Goal: Transaction & Acquisition: Book appointment/travel/reservation

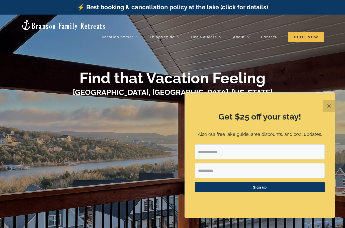
click at [331, 107] on button "✕" at bounding box center [329, 106] width 12 height 12
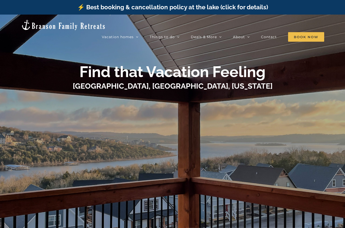
click at [213, 163] on div at bounding box center [172, 144] width 201 height 99
click at [134, 155] on div at bounding box center [172, 144] width 201 height 99
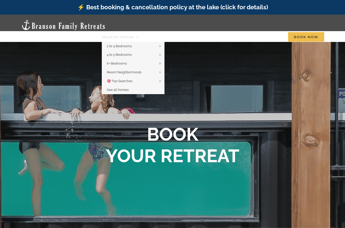
click at [127, 35] on span "Vacation homes" at bounding box center [118, 37] width 32 height 4
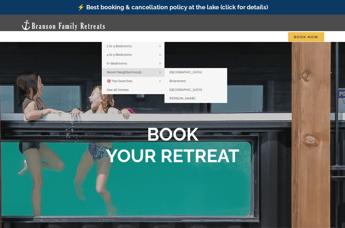
click at [132, 70] on span "Resort Neighborhoods" at bounding box center [124, 72] width 35 height 4
click at [181, 70] on span "[GEOGRAPHIC_DATA]" at bounding box center [186, 72] width 32 height 4
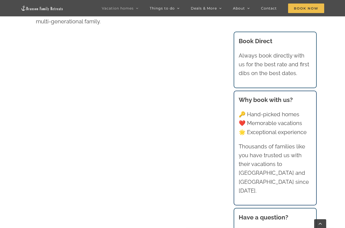
scroll to position [312, 0]
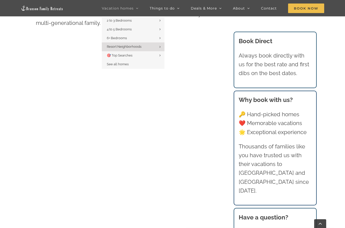
click at [132, 10] on span "Vacation homes" at bounding box center [118, 9] width 32 height 4
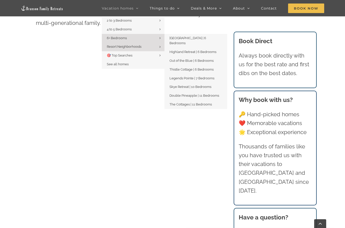
click at [126, 39] on span "6+ Bedrooms" at bounding box center [117, 38] width 20 height 4
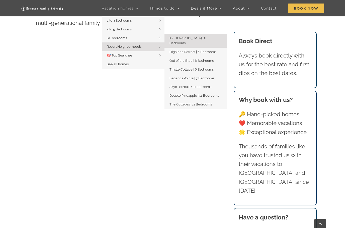
click at [178, 39] on span "[GEOGRAPHIC_DATA] | 6 Bedrooms" at bounding box center [188, 40] width 37 height 9
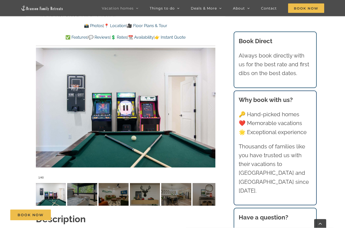
scroll to position [406, 0]
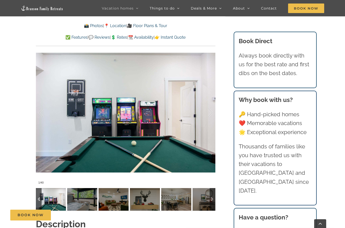
click at [86, 191] on img at bounding box center [82, 199] width 30 height 23
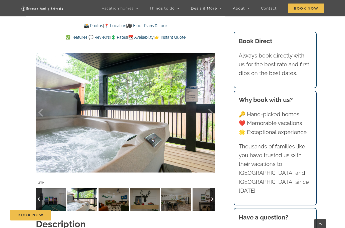
click at [107, 199] on img at bounding box center [114, 199] width 30 height 23
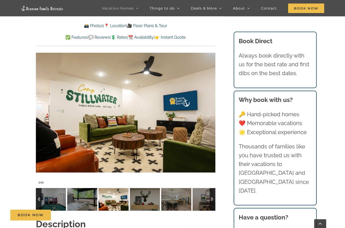
click at [144, 199] on img at bounding box center [145, 199] width 30 height 23
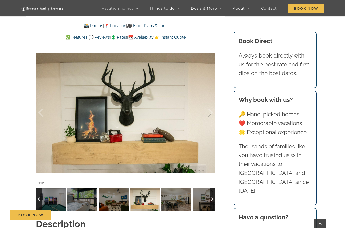
click at [173, 203] on img at bounding box center [176, 199] width 30 height 23
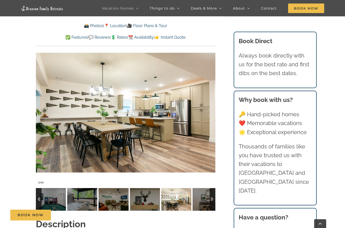
click at [208, 199] on img at bounding box center [208, 199] width 30 height 23
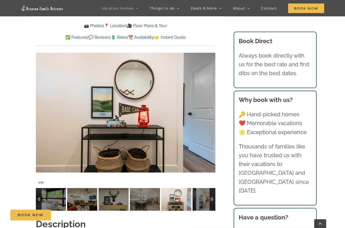
click at [202, 199] on img at bounding box center [208, 199] width 30 height 23
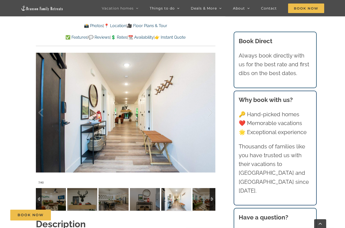
click at [202, 199] on img at bounding box center [208, 199] width 30 height 23
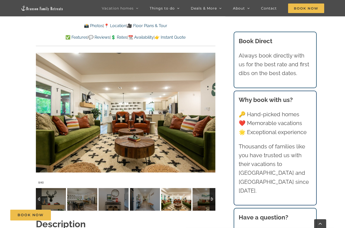
click at [202, 199] on img at bounding box center [208, 199] width 30 height 23
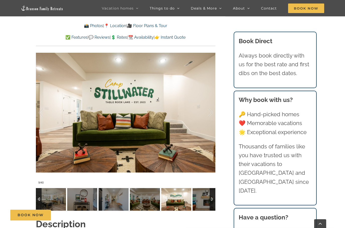
click at [202, 200] on img at bounding box center [208, 199] width 30 height 23
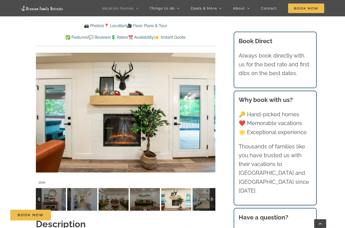
click at [202, 200] on img at bounding box center [208, 199] width 30 height 23
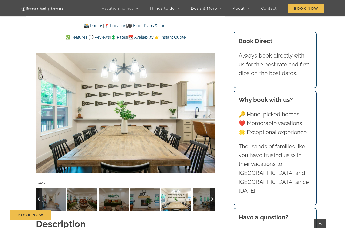
click at [202, 200] on img at bounding box center [208, 199] width 30 height 23
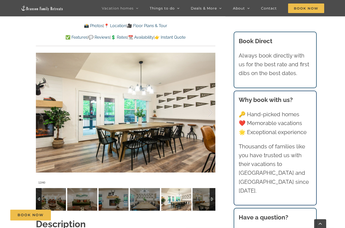
click at [202, 200] on img at bounding box center [208, 199] width 30 height 23
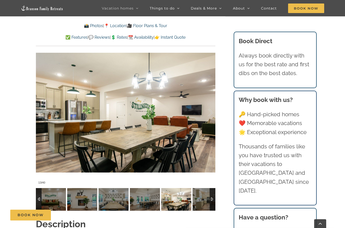
click at [202, 200] on img at bounding box center [208, 199] width 30 height 23
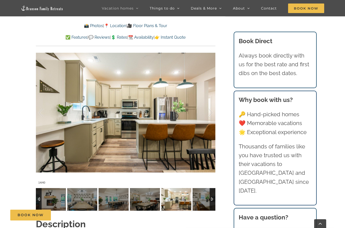
click at [202, 200] on img at bounding box center [208, 199] width 30 height 23
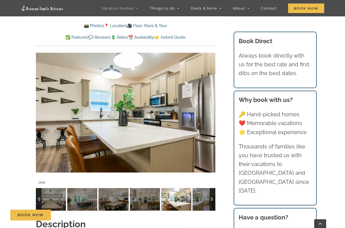
click at [202, 200] on img at bounding box center [208, 199] width 30 height 23
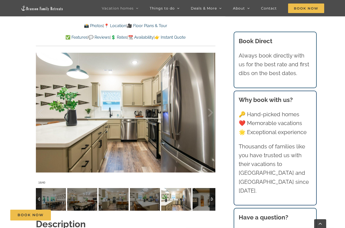
click at [202, 200] on img at bounding box center [208, 199] width 30 height 23
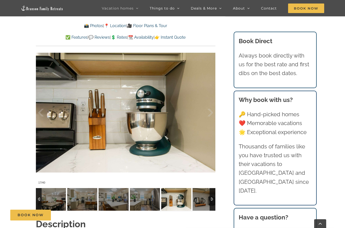
click at [202, 200] on img at bounding box center [208, 199] width 30 height 23
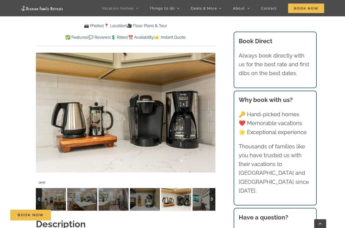
click at [202, 200] on img at bounding box center [208, 199] width 30 height 23
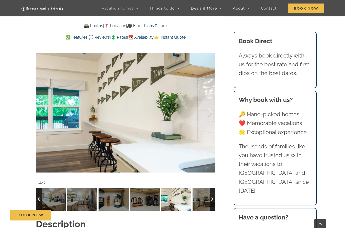
click at [202, 200] on img at bounding box center [208, 199] width 30 height 23
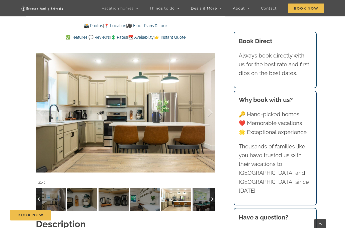
click at [202, 200] on img at bounding box center [208, 199] width 30 height 23
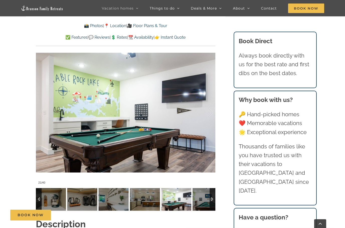
click at [202, 200] on img at bounding box center [208, 199] width 30 height 23
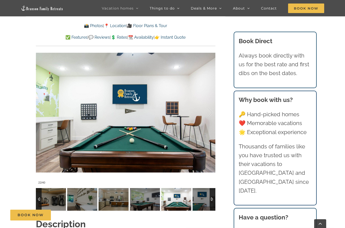
click at [202, 200] on img at bounding box center [208, 199] width 30 height 23
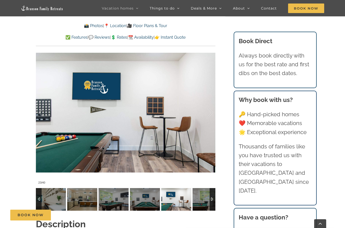
click at [202, 200] on img at bounding box center [208, 199] width 30 height 23
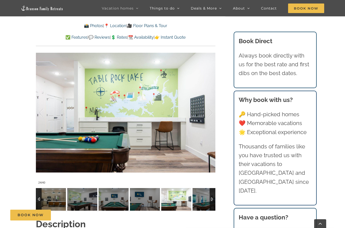
click at [202, 200] on img at bounding box center [208, 199] width 30 height 23
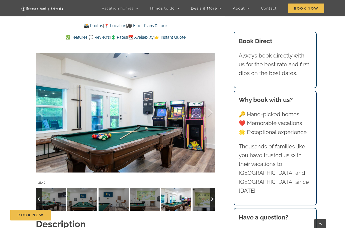
click at [202, 200] on img at bounding box center [208, 199] width 30 height 23
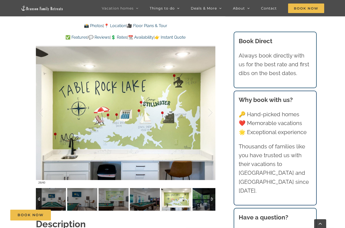
click at [202, 200] on img at bounding box center [208, 199] width 30 height 23
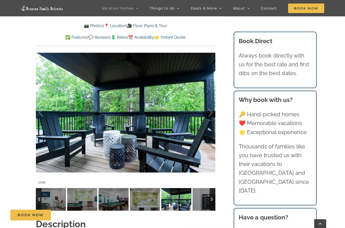
click at [202, 200] on img at bounding box center [208, 199] width 30 height 23
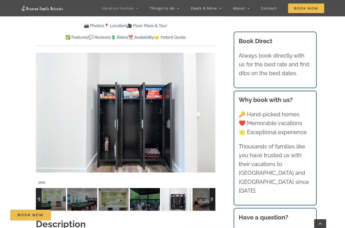
click at [202, 200] on img at bounding box center [208, 199] width 30 height 23
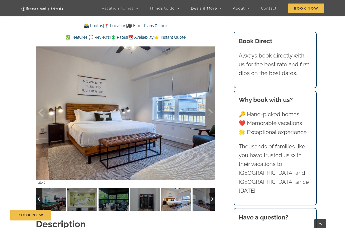
click at [202, 200] on img at bounding box center [208, 199] width 30 height 23
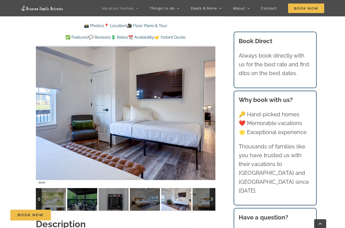
click at [202, 200] on img at bounding box center [208, 199] width 30 height 23
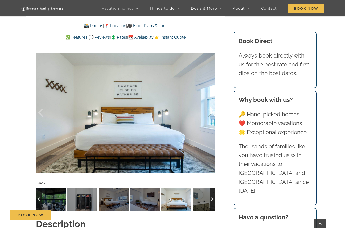
click at [202, 200] on img at bounding box center [208, 199] width 30 height 23
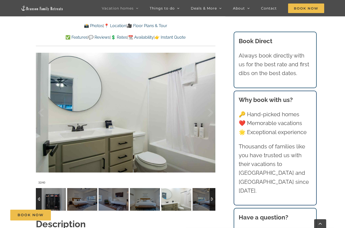
click at [202, 200] on img at bounding box center [208, 199] width 30 height 23
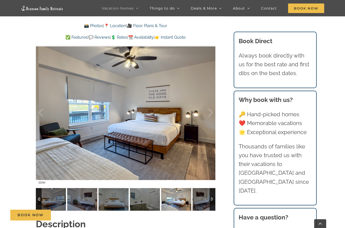
click at [202, 200] on img at bounding box center [208, 199] width 30 height 23
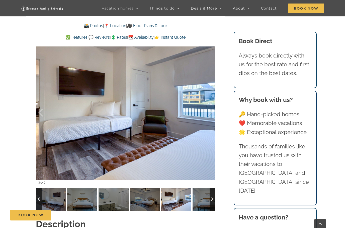
click at [202, 200] on img at bounding box center [208, 199] width 30 height 23
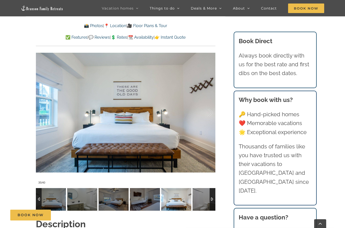
click at [202, 200] on img at bounding box center [208, 199] width 30 height 23
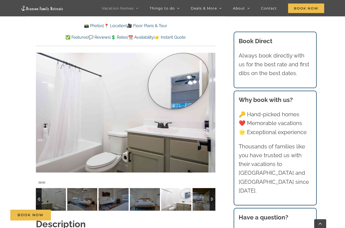
click at [202, 200] on img at bounding box center [208, 199] width 30 height 23
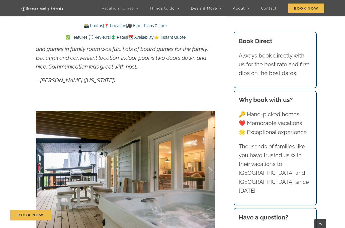
scroll to position [344, 0]
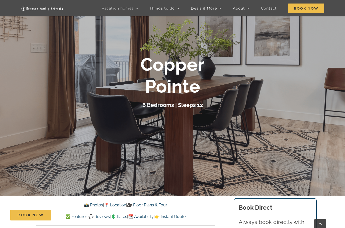
scroll to position [24, 0]
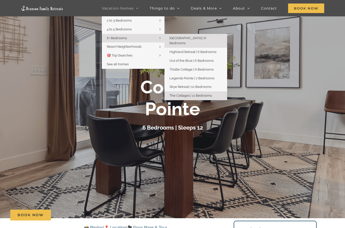
click at [191, 94] on span "The Cottages | 11 Bedrooms" at bounding box center [191, 96] width 42 height 4
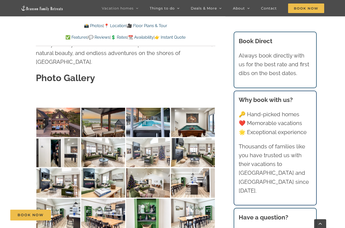
scroll to position [1529, 0]
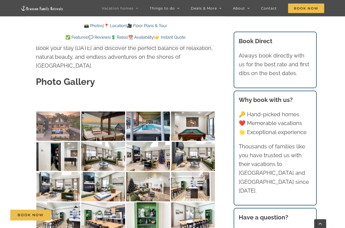
click at [62, 111] on img at bounding box center [58, 125] width 44 height 29
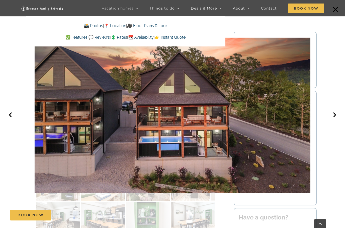
scroll to position [1532, 0]
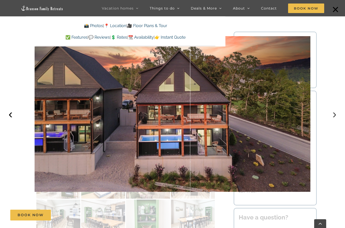
click at [334, 117] on button "›" at bounding box center [334, 113] width 11 height 11
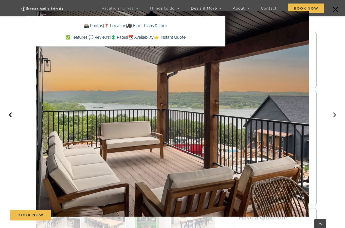
click at [334, 116] on button "›" at bounding box center [334, 113] width 11 height 11
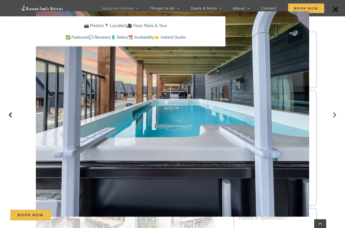
click at [334, 116] on button "›" at bounding box center [334, 113] width 11 height 11
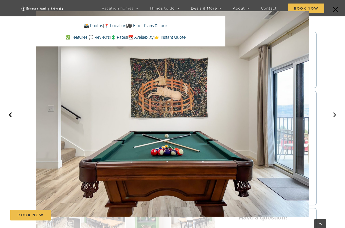
click at [334, 116] on button "›" at bounding box center [334, 113] width 11 height 11
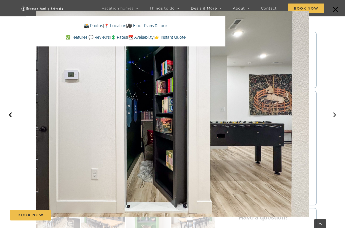
click at [334, 116] on button "›" at bounding box center [334, 113] width 11 height 11
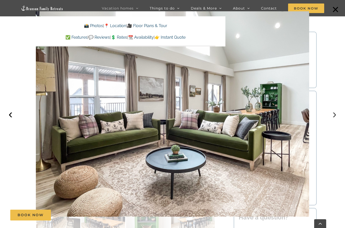
click at [334, 116] on button "›" at bounding box center [334, 113] width 11 height 11
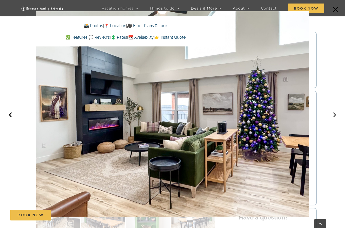
click at [334, 116] on button "›" at bounding box center [334, 113] width 11 height 11
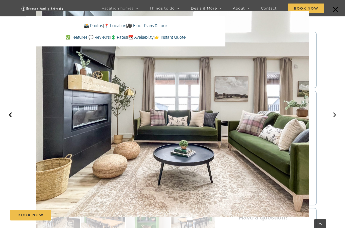
click at [334, 116] on button "›" at bounding box center [334, 113] width 11 height 11
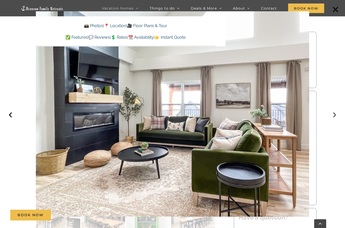
click at [334, 116] on button "›" at bounding box center [334, 113] width 11 height 11
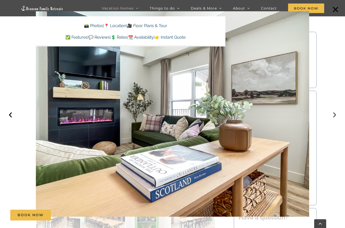
click at [334, 116] on button "›" at bounding box center [334, 113] width 11 height 11
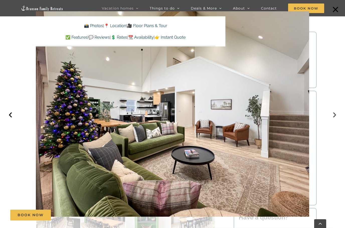
click at [334, 116] on button "›" at bounding box center [334, 113] width 11 height 11
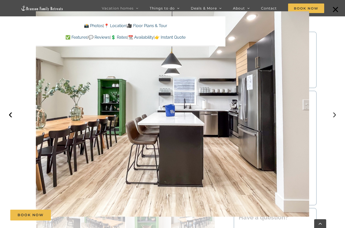
click at [334, 116] on button "›" at bounding box center [334, 113] width 11 height 11
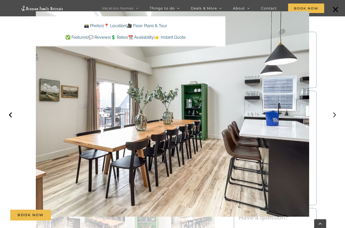
click at [334, 116] on button "›" at bounding box center [334, 113] width 11 height 11
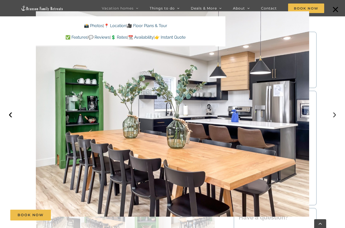
click at [334, 116] on button "›" at bounding box center [334, 113] width 11 height 11
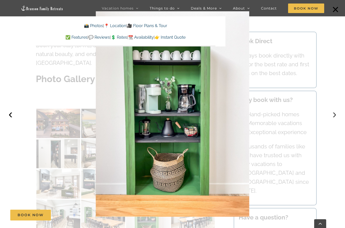
click at [334, 116] on button "›" at bounding box center [334, 113] width 11 height 11
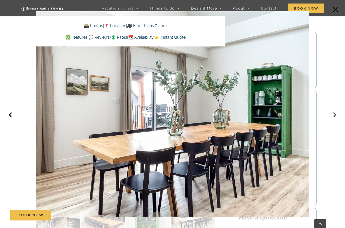
click at [334, 116] on button "›" at bounding box center [334, 113] width 11 height 11
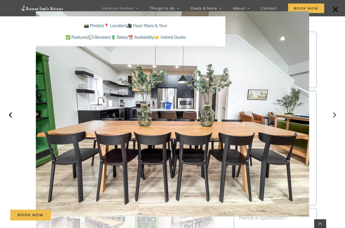
click at [334, 116] on button "›" at bounding box center [334, 113] width 11 height 11
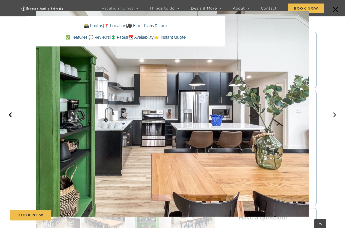
click at [334, 116] on button "›" at bounding box center [334, 113] width 11 height 11
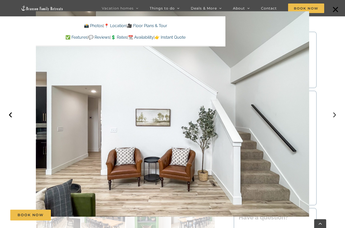
click at [334, 116] on button "›" at bounding box center [334, 113] width 11 height 11
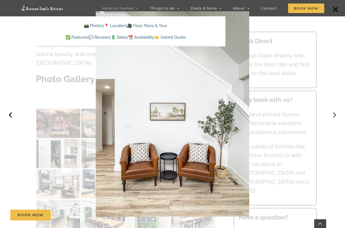
click at [334, 116] on button "›" at bounding box center [334, 113] width 11 height 11
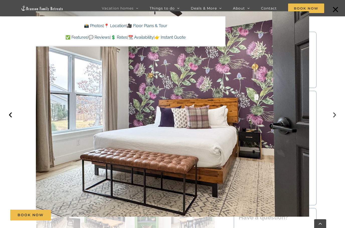
click at [334, 116] on button "›" at bounding box center [334, 113] width 11 height 11
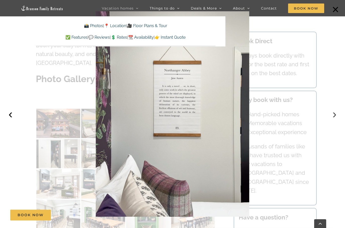
click at [334, 116] on button "›" at bounding box center [334, 113] width 11 height 11
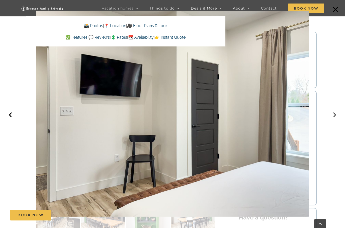
click at [334, 116] on button "›" at bounding box center [334, 113] width 11 height 11
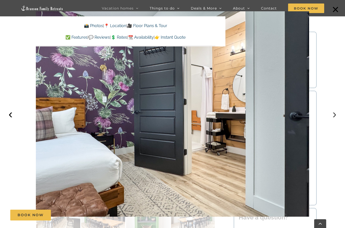
click at [334, 116] on button "›" at bounding box center [334, 113] width 11 height 11
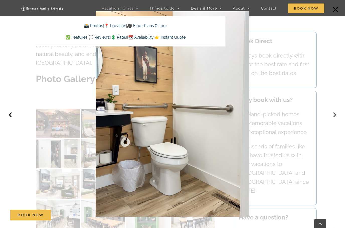
click at [334, 116] on button "›" at bounding box center [334, 113] width 11 height 11
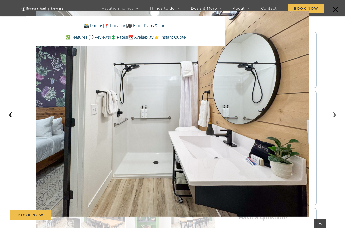
click at [334, 116] on button "›" at bounding box center [334, 113] width 11 height 11
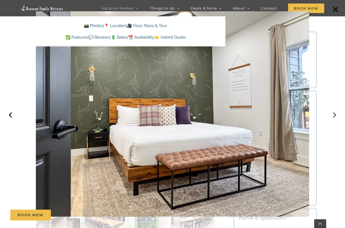
click at [334, 116] on button "›" at bounding box center [334, 113] width 11 height 11
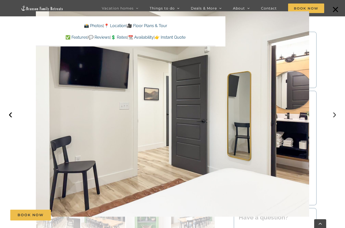
click at [334, 116] on button "›" at bounding box center [334, 113] width 11 height 11
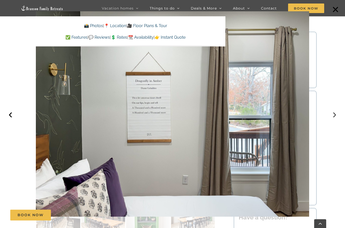
click at [334, 116] on button "›" at bounding box center [334, 113] width 11 height 11
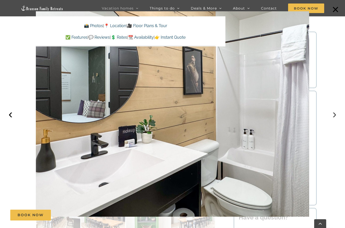
click at [334, 116] on button "›" at bounding box center [334, 113] width 11 height 11
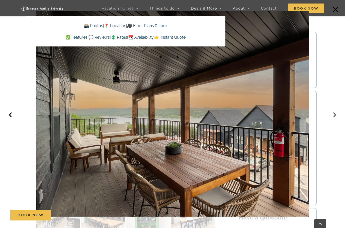
click at [334, 116] on button "›" at bounding box center [334, 113] width 11 height 11
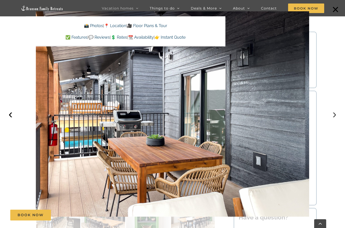
click at [334, 116] on button "›" at bounding box center [334, 113] width 11 height 11
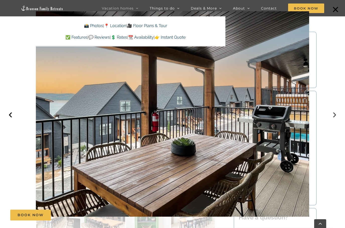
click at [334, 116] on button "›" at bounding box center [334, 113] width 11 height 11
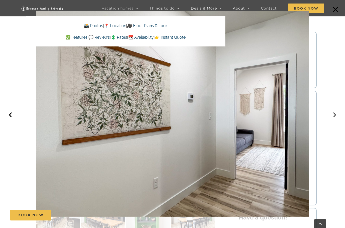
click at [334, 116] on button "›" at bounding box center [334, 113] width 11 height 11
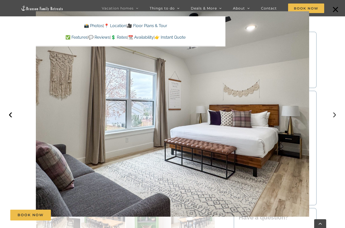
click at [334, 116] on button "›" at bounding box center [334, 113] width 11 height 11
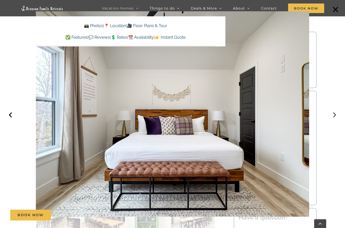
click at [334, 116] on button "›" at bounding box center [334, 113] width 11 height 11
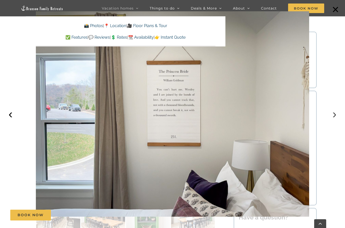
click at [334, 116] on button "›" at bounding box center [334, 113] width 11 height 11
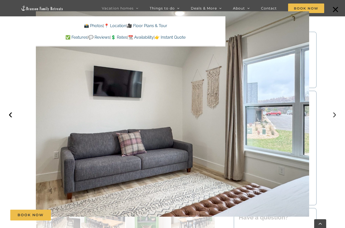
click at [334, 116] on button "›" at bounding box center [334, 113] width 11 height 11
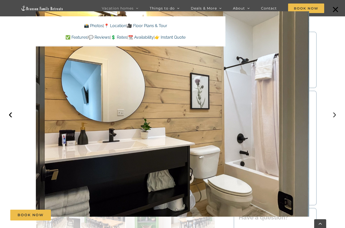
click at [334, 116] on button "›" at bounding box center [334, 113] width 11 height 11
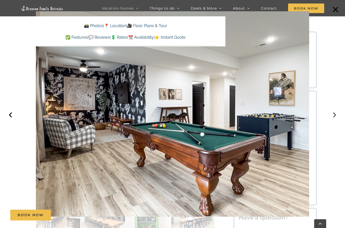
click at [334, 116] on button "›" at bounding box center [334, 113] width 11 height 11
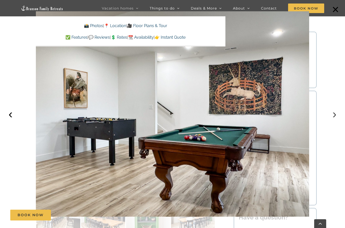
click at [334, 116] on button "›" at bounding box center [334, 113] width 11 height 11
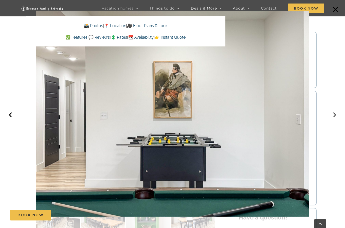
click at [334, 116] on button "›" at bounding box center [334, 113] width 11 height 11
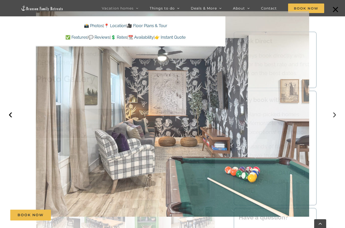
click at [334, 116] on button "›" at bounding box center [334, 113] width 11 height 11
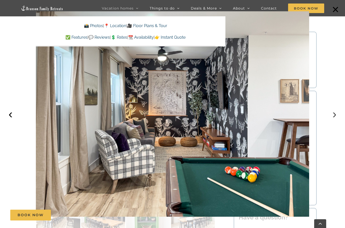
click at [334, 116] on button "›" at bounding box center [334, 113] width 11 height 11
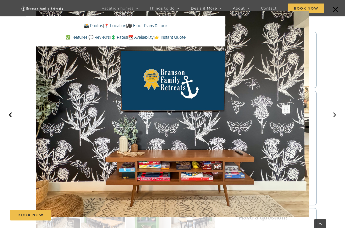
click at [334, 116] on button "›" at bounding box center [334, 113] width 11 height 11
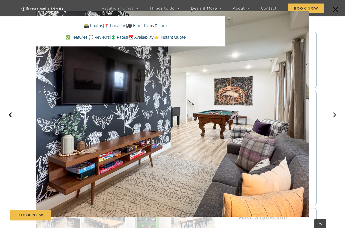
click at [334, 116] on button "›" at bounding box center [334, 113] width 11 height 11
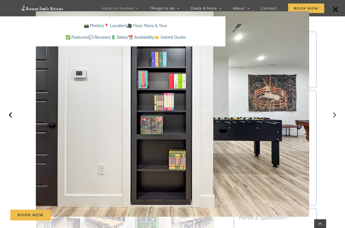
click at [334, 116] on button "›" at bounding box center [334, 113] width 11 height 11
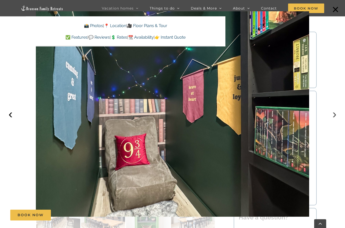
click at [334, 116] on button "›" at bounding box center [334, 113] width 11 height 11
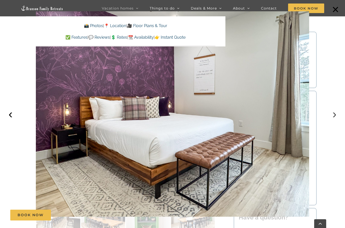
click at [334, 116] on button "›" at bounding box center [334, 113] width 11 height 11
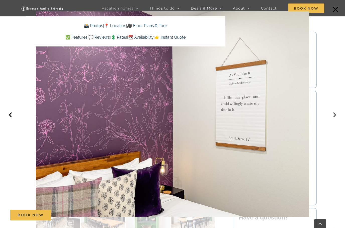
click at [334, 116] on button "›" at bounding box center [334, 113] width 11 height 11
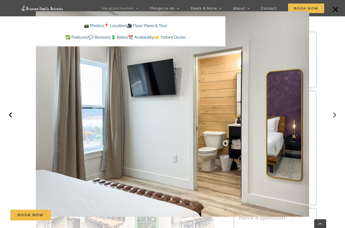
click at [334, 116] on button "›" at bounding box center [334, 113] width 11 height 11
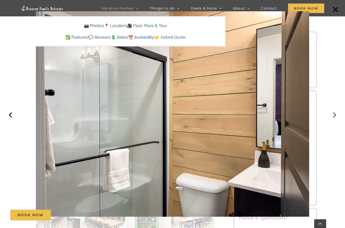
click at [334, 116] on button "›" at bounding box center [334, 113] width 11 height 11
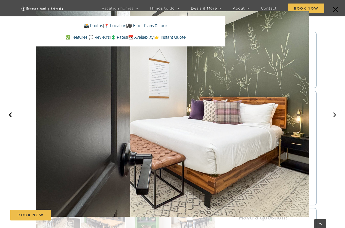
click at [334, 116] on button "›" at bounding box center [334, 113] width 11 height 11
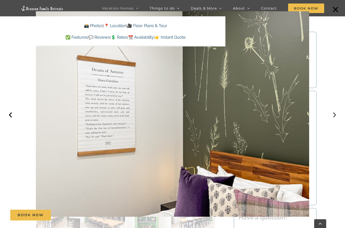
click at [334, 116] on button "›" at bounding box center [334, 113] width 11 height 11
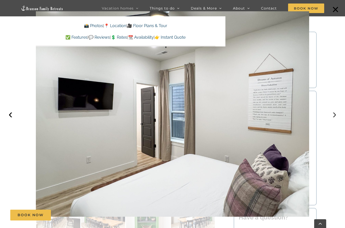
click at [334, 116] on button "›" at bounding box center [334, 113] width 11 height 11
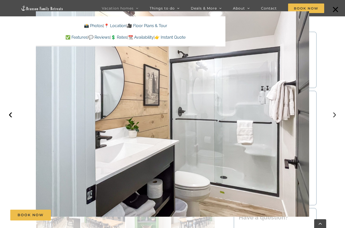
click at [334, 116] on button "›" at bounding box center [334, 113] width 11 height 11
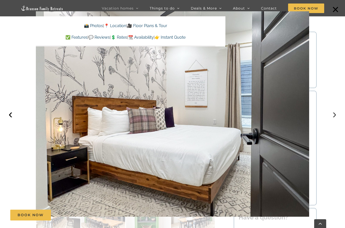
click at [334, 116] on button "›" at bounding box center [334, 113] width 11 height 11
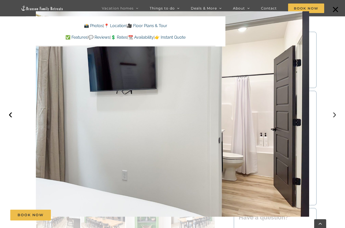
click at [334, 116] on button "›" at bounding box center [334, 113] width 11 height 11
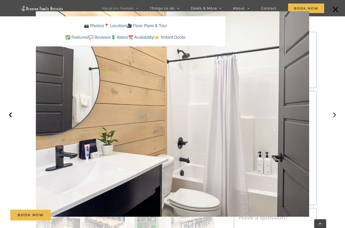
click at [334, 116] on button "›" at bounding box center [334, 113] width 11 height 11
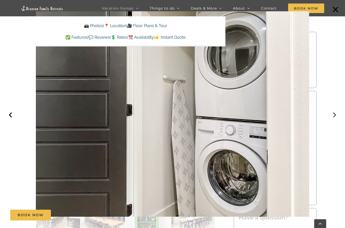
click at [334, 116] on button "›" at bounding box center [334, 113] width 11 height 11
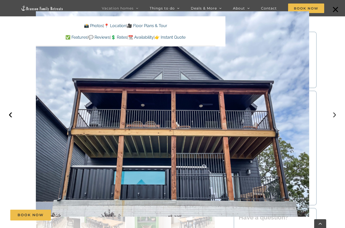
click at [334, 116] on button "›" at bounding box center [334, 113] width 11 height 11
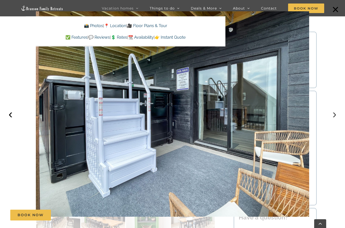
click at [334, 116] on button "›" at bounding box center [334, 113] width 11 height 11
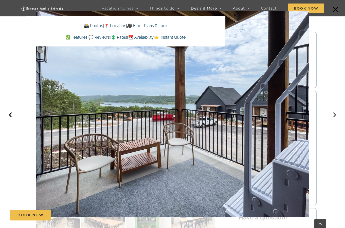
click at [334, 116] on button "›" at bounding box center [334, 113] width 11 height 11
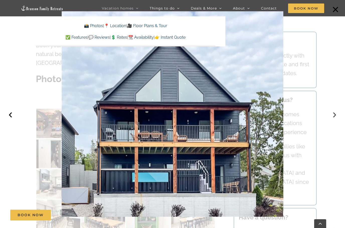
click at [334, 116] on button "›" at bounding box center [334, 113] width 11 height 11
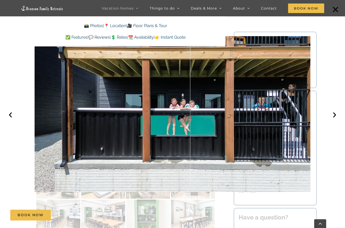
click at [138, 9] on icon "Main Menu Sticky" at bounding box center [137, 8] width 3 height 5
click at [130, 9] on span "Vacation homes" at bounding box center [118, 9] width 32 height 4
click at [115, 8] on span "Vacation homes" at bounding box center [118, 9] width 32 height 4
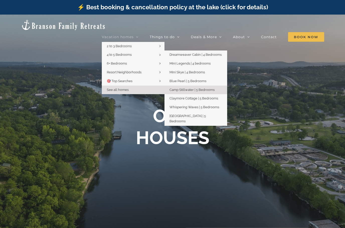
click at [195, 88] on span "Camp Stillwater | 5 Bedrooms" at bounding box center [192, 90] width 45 height 4
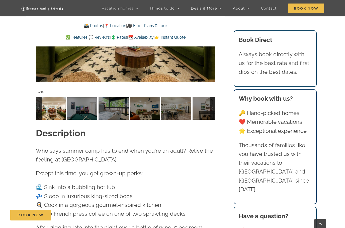
scroll to position [484, 0]
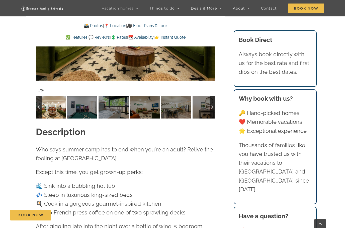
click at [214, 97] on div at bounding box center [213, 107] width 6 height 23
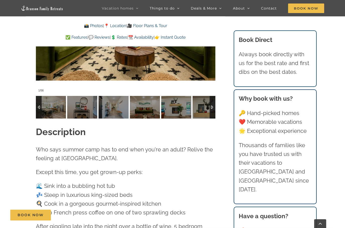
click at [214, 97] on div at bounding box center [213, 107] width 6 height 23
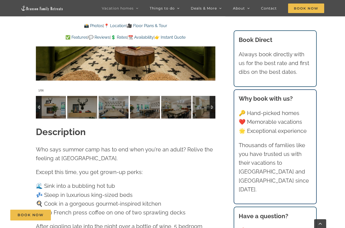
click at [214, 97] on div at bounding box center [213, 107] width 6 height 23
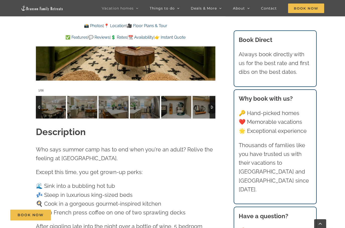
click at [214, 97] on div at bounding box center [213, 107] width 6 height 23
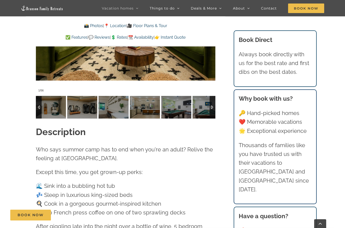
click at [214, 97] on div at bounding box center [213, 107] width 6 height 23
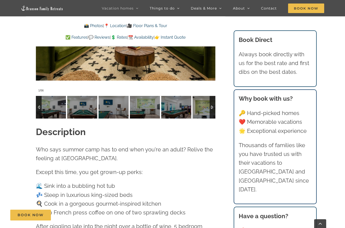
click at [214, 97] on div at bounding box center [213, 107] width 6 height 23
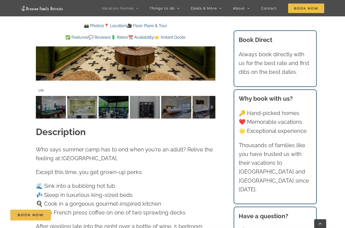
click at [214, 97] on div at bounding box center [213, 107] width 6 height 23
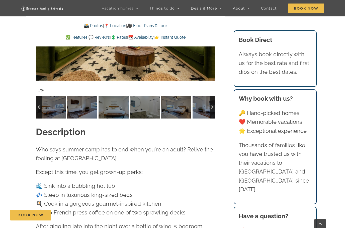
click at [214, 97] on div at bounding box center [213, 107] width 6 height 23
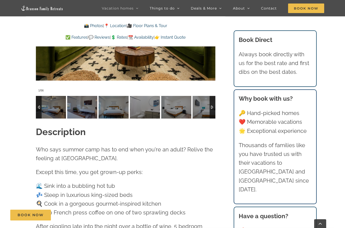
click at [214, 97] on div at bounding box center [213, 107] width 6 height 23
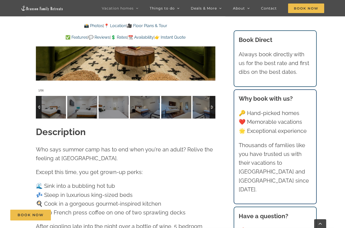
click at [214, 97] on div at bounding box center [213, 107] width 6 height 23
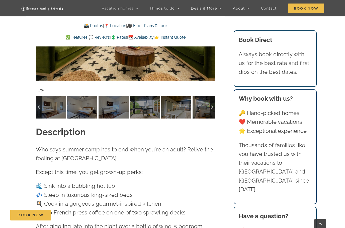
click at [151, 96] on img at bounding box center [145, 107] width 30 height 23
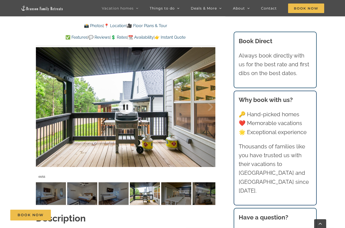
scroll to position [386, 0]
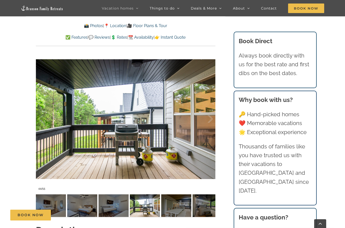
click at [209, 109] on div at bounding box center [205, 118] width 16 height 31
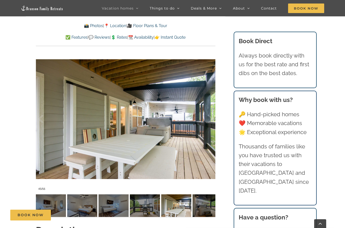
click at [209, 109] on div at bounding box center [205, 118] width 16 height 31
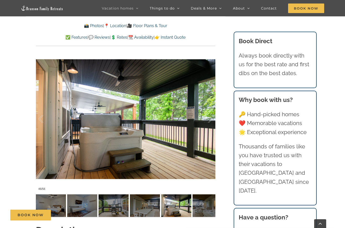
click at [209, 109] on div at bounding box center [205, 118] width 16 height 31
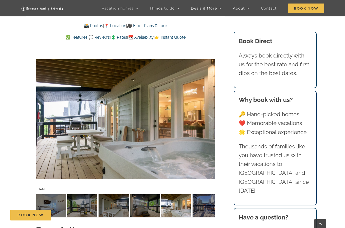
click at [209, 109] on div at bounding box center [205, 118] width 16 height 31
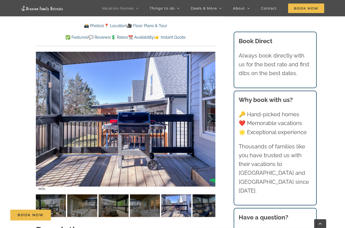
click at [209, 109] on div at bounding box center [205, 118] width 16 height 31
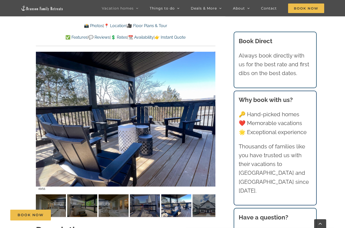
click at [209, 109] on div at bounding box center [205, 118] width 16 height 31
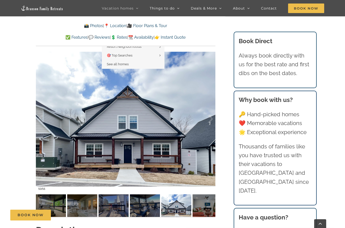
click at [122, 11] on link "Vacation homes" at bounding box center [120, 8] width 37 height 16
click at [132, 11] on link "Vacation homes" at bounding box center [120, 8] width 37 height 16
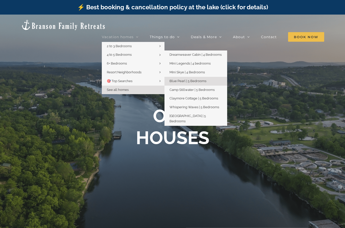
click at [206, 79] on span "Blue Pearl | 5 Bedrooms" at bounding box center [188, 81] width 37 height 4
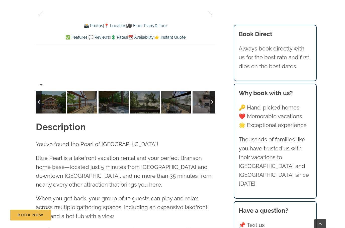
scroll to position [472, 0]
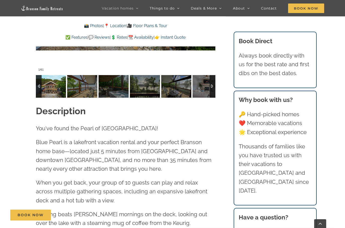
click at [56, 78] on img at bounding box center [51, 86] width 30 height 23
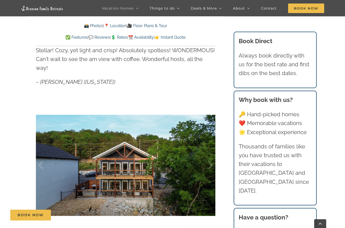
scroll to position [304, 0]
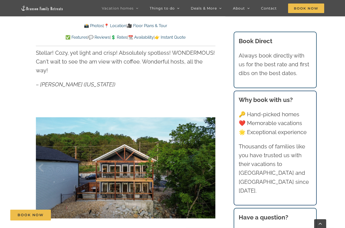
click at [190, 143] on div at bounding box center [126, 167] width 180 height 147
click at [209, 158] on div at bounding box center [205, 167] width 16 height 31
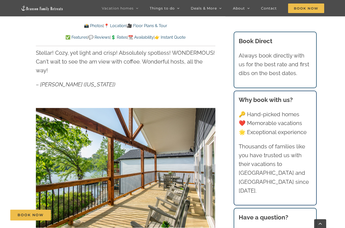
click at [209, 158] on div at bounding box center [205, 167] width 16 height 31
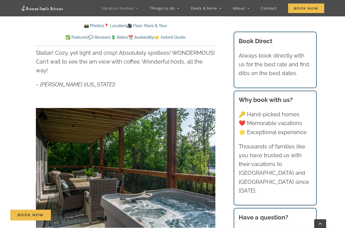
click at [209, 158] on div at bounding box center [205, 167] width 16 height 31
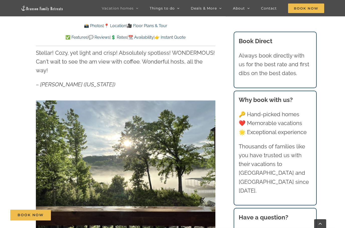
click at [209, 158] on div at bounding box center [205, 167] width 16 height 31
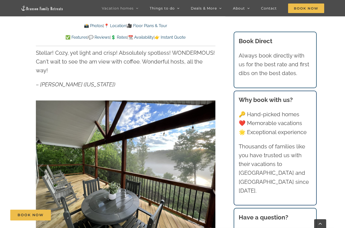
click at [209, 158] on div at bounding box center [205, 167] width 16 height 31
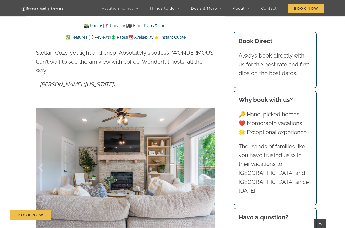
click at [209, 158] on div at bounding box center [205, 167] width 16 height 31
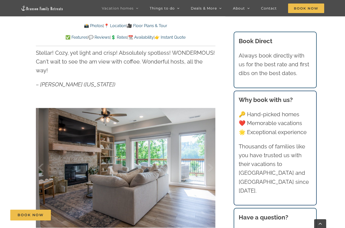
click at [209, 158] on div at bounding box center [205, 167] width 16 height 31
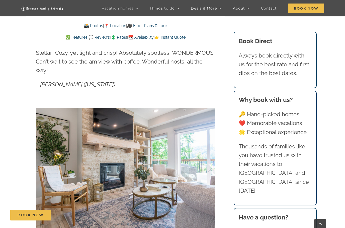
click at [209, 158] on div at bounding box center [205, 167] width 16 height 31
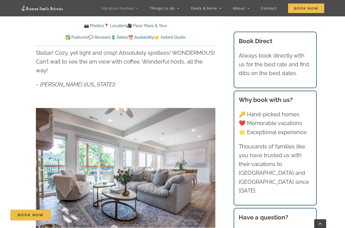
click at [209, 158] on div at bounding box center [205, 167] width 16 height 31
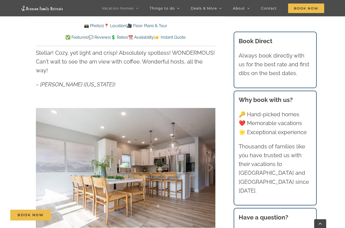
click at [209, 158] on div at bounding box center [205, 167] width 16 height 31
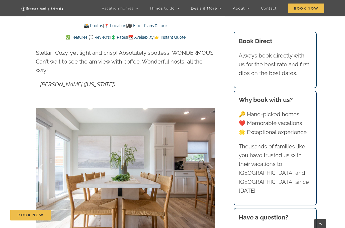
click at [209, 158] on div at bounding box center [205, 167] width 16 height 31
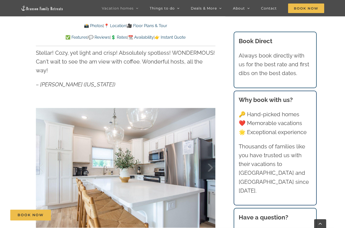
click at [209, 158] on div at bounding box center [205, 167] width 16 height 31
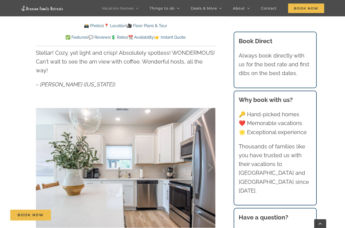
click at [209, 158] on div at bounding box center [205, 167] width 16 height 31
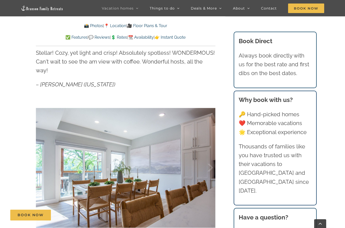
click at [211, 158] on div at bounding box center [205, 167] width 16 height 31
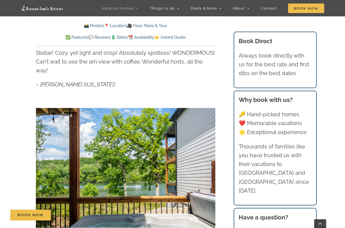
click at [211, 158] on div at bounding box center [205, 167] width 16 height 31
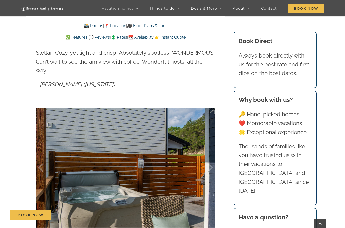
click at [211, 158] on div at bounding box center [205, 167] width 16 height 31
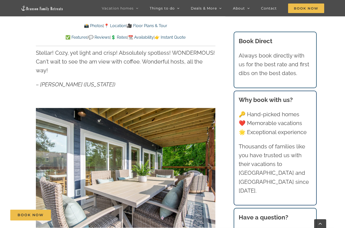
click at [211, 158] on div at bounding box center [205, 167] width 16 height 31
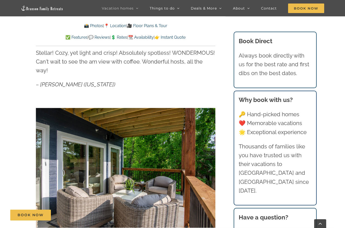
click at [211, 158] on div at bounding box center [205, 167] width 16 height 31
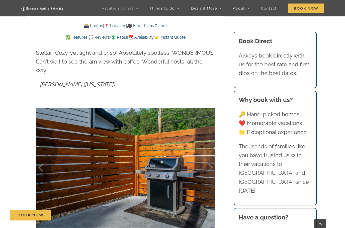
click at [211, 158] on div at bounding box center [205, 167] width 16 height 31
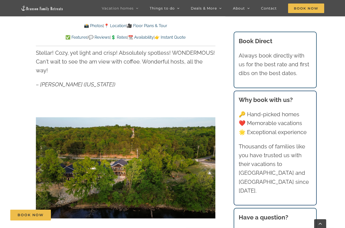
click at [211, 158] on div at bounding box center [205, 167] width 16 height 31
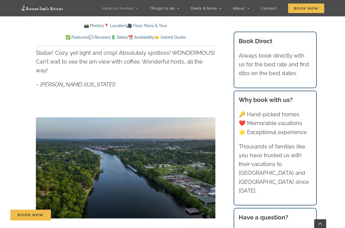
click at [211, 158] on div at bounding box center [205, 167] width 16 height 31
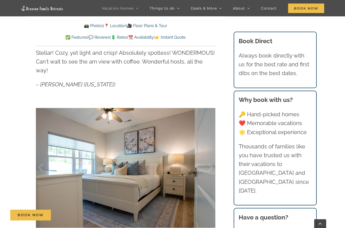
click at [211, 158] on div at bounding box center [205, 167] width 16 height 31
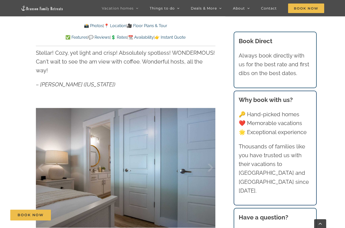
click at [211, 158] on div at bounding box center [205, 167] width 16 height 31
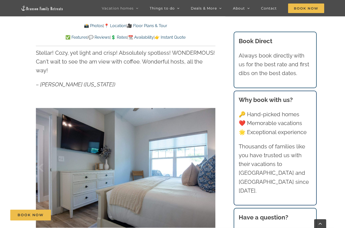
click at [211, 158] on div at bounding box center [205, 167] width 16 height 31
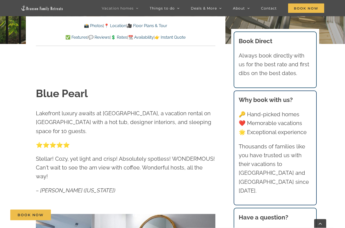
scroll to position [191, 0]
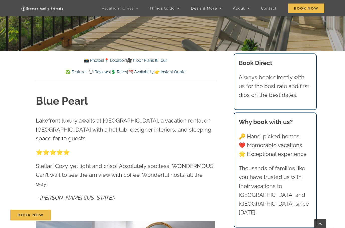
click at [121, 74] on p "✅ Features | 💬 Reviews | 💲 Rates | 📆 Availability | 👉 Instant Quote" at bounding box center [126, 72] width 180 height 7
click at [120, 71] on link "💲 Rates" at bounding box center [119, 71] width 16 height 5
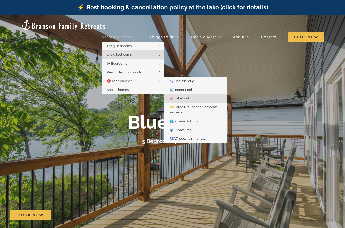
click at [183, 96] on span "⛵️ Lakefront" at bounding box center [180, 98] width 20 height 4
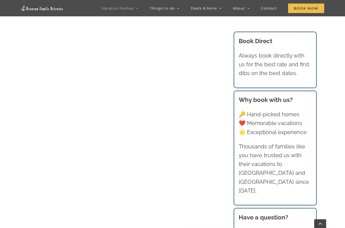
scroll to position [332, 0]
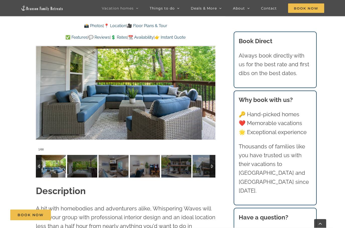
scroll to position [429, 0]
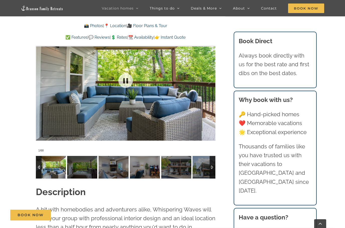
click at [195, 111] on div at bounding box center [126, 80] width 180 height 147
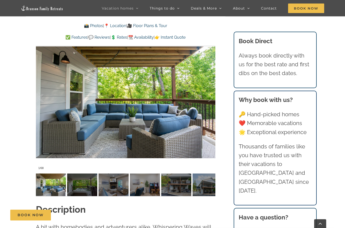
scroll to position [406, 0]
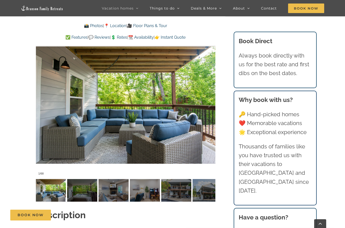
click at [211, 102] on div at bounding box center [205, 103] width 16 height 31
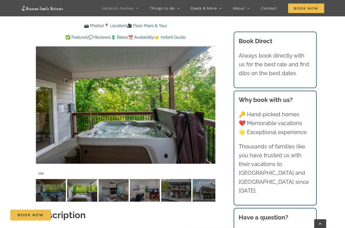
click at [204, 104] on div at bounding box center [205, 103] width 16 height 31
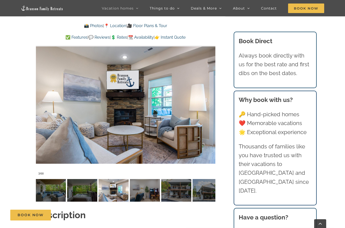
click at [204, 104] on div at bounding box center [205, 103] width 16 height 31
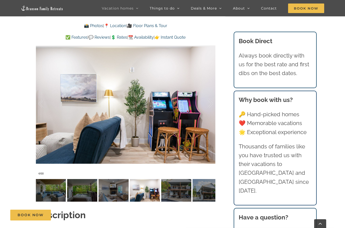
click at [204, 104] on div at bounding box center [205, 103] width 16 height 31
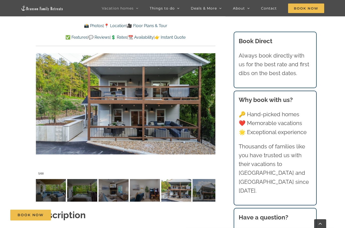
click at [204, 104] on div at bounding box center [205, 103] width 16 height 31
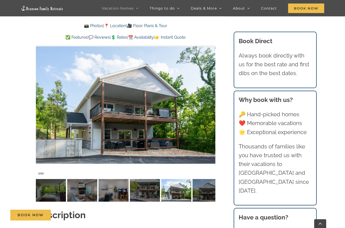
click at [204, 104] on div at bounding box center [205, 103] width 16 height 31
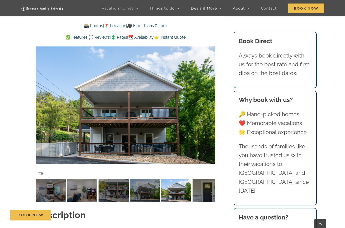
click at [204, 104] on div at bounding box center [205, 103] width 16 height 31
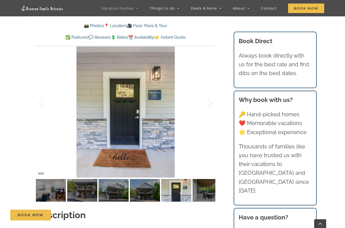
click at [204, 104] on div at bounding box center [205, 103] width 16 height 31
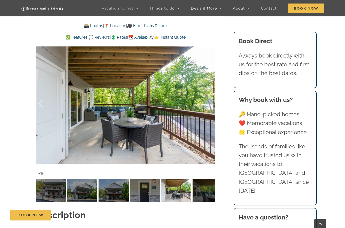
click at [204, 104] on div at bounding box center [205, 103] width 16 height 31
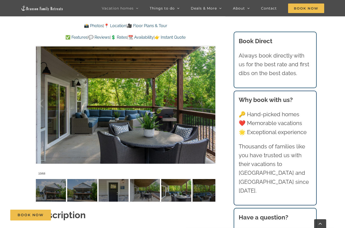
click at [204, 104] on div at bounding box center [205, 103] width 16 height 31
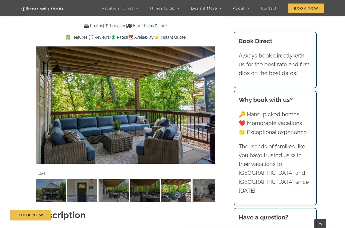
click at [204, 104] on div at bounding box center [205, 103] width 16 height 31
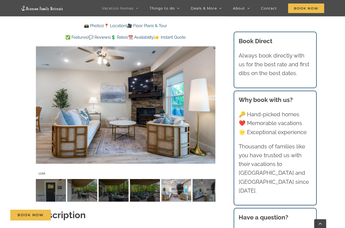
click at [204, 104] on div at bounding box center [205, 103] width 16 height 31
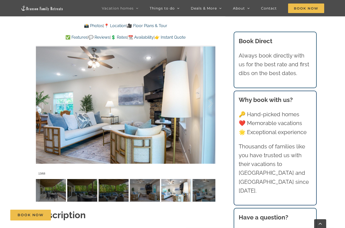
click at [204, 104] on div at bounding box center [205, 103] width 16 height 31
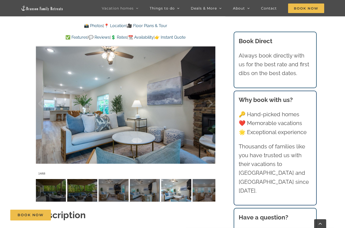
click at [204, 104] on div at bounding box center [205, 103] width 16 height 31
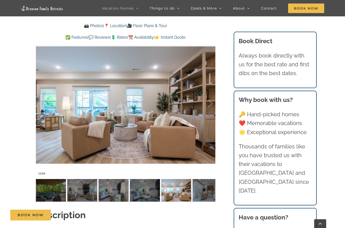
click at [204, 104] on div at bounding box center [205, 103] width 16 height 31
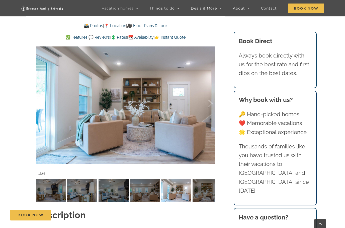
click at [204, 104] on div at bounding box center [205, 103] width 16 height 31
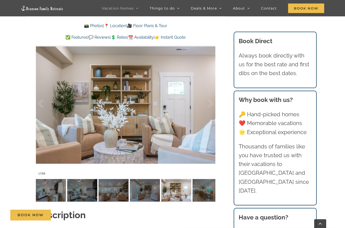
click at [204, 104] on div at bounding box center [205, 103] width 16 height 31
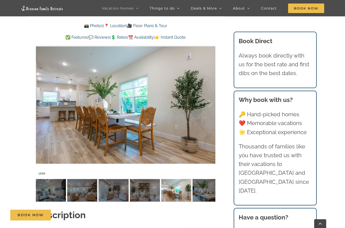
click at [204, 104] on div at bounding box center [205, 103] width 16 height 31
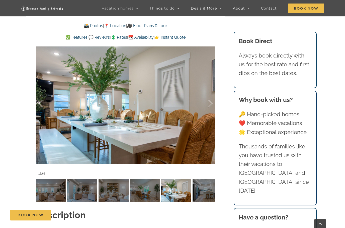
click at [204, 104] on div at bounding box center [205, 103] width 16 height 31
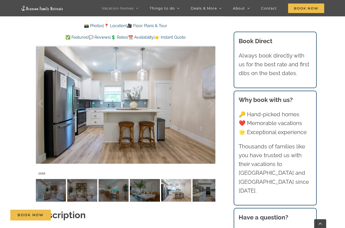
click at [204, 104] on div at bounding box center [205, 103] width 16 height 31
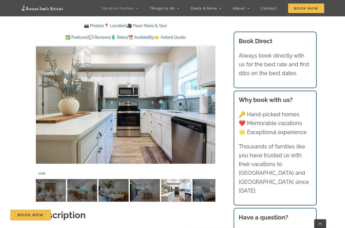
click at [204, 104] on div at bounding box center [205, 103] width 16 height 31
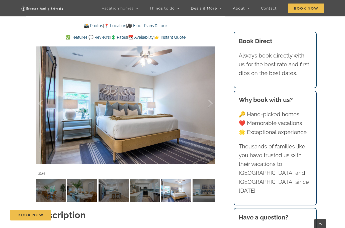
click at [204, 104] on div at bounding box center [205, 103] width 16 height 31
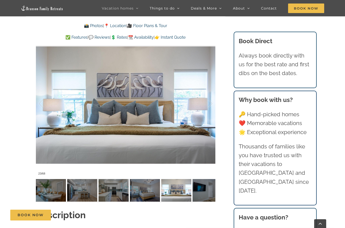
click at [204, 104] on div at bounding box center [205, 103] width 16 height 31
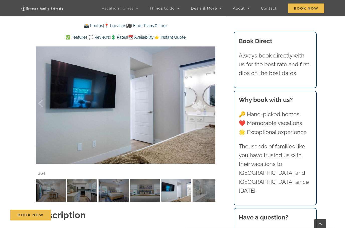
click at [204, 104] on div at bounding box center [205, 103] width 16 height 31
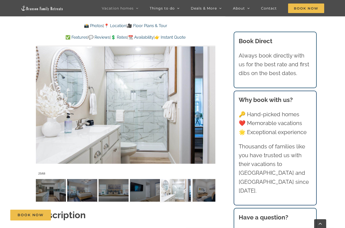
click at [204, 104] on div at bounding box center [205, 103] width 16 height 31
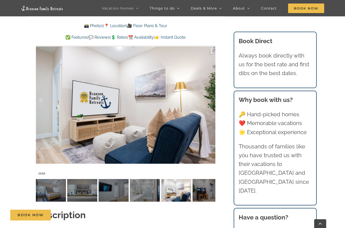
click at [204, 104] on div at bounding box center [205, 103] width 16 height 31
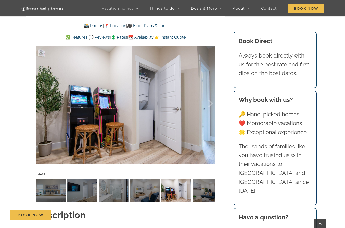
click at [204, 104] on div at bounding box center [205, 103] width 16 height 31
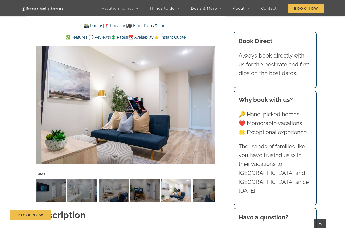
click at [204, 104] on div at bounding box center [205, 103] width 16 height 31
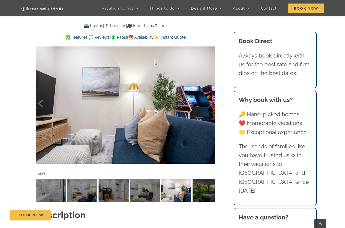
click at [204, 104] on div at bounding box center [205, 103] width 16 height 31
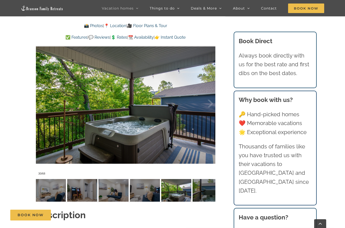
click at [204, 104] on div at bounding box center [205, 103] width 16 height 31
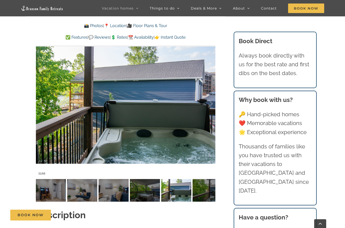
click at [204, 104] on div at bounding box center [205, 103] width 16 height 31
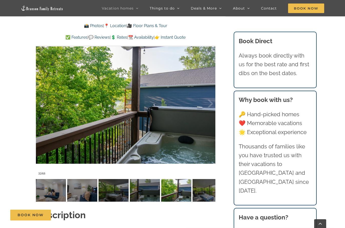
click at [204, 104] on div at bounding box center [205, 103] width 16 height 31
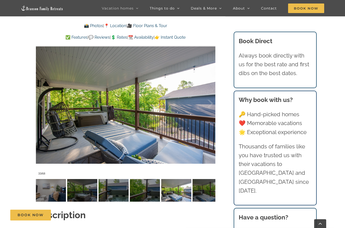
click at [204, 104] on div at bounding box center [205, 103] width 16 height 31
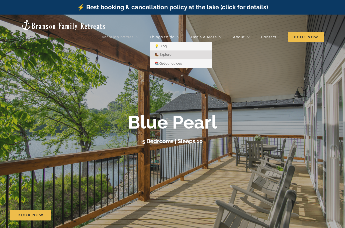
click at [167, 53] on span "🥾 Explore" at bounding box center [163, 55] width 17 height 4
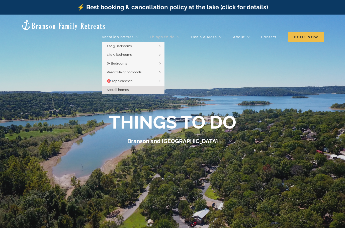
click at [121, 88] on span "See all homes" at bounding box center [118, 90] width 22 height 4
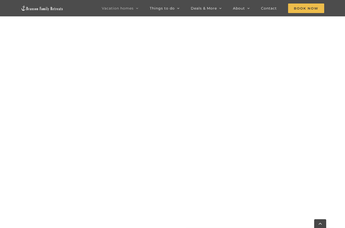
scroll to position [504, 0]
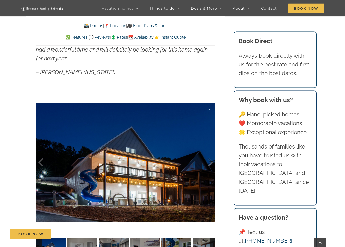
scroll to position [428, 0]
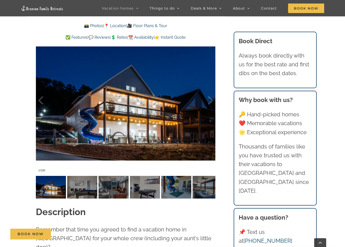
click at [210, 99] on div at bounding box center [205, 100] width 16 height 31
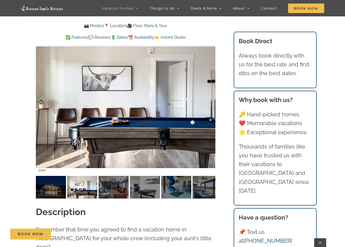
click at [210, 99] on div at bounding box center [205, 100] width 16 height 31
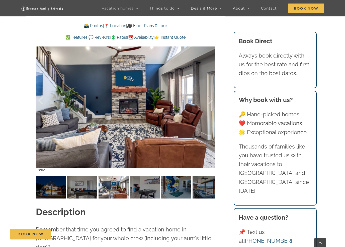
click at [210, 99] on div at bounding box center [205, 100] width 16 height 31
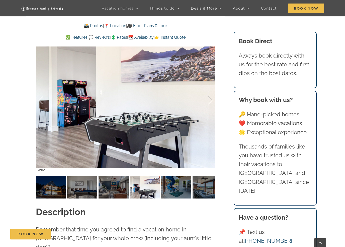
click at [210, 99] on div at bounding box center [205, 100] width 16 height 31
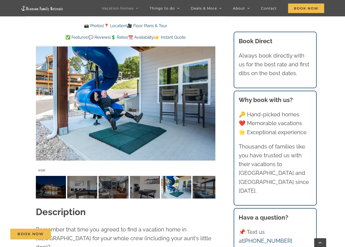
click at [210, 99] on div at bounding box center [205, 100] width 16 height 31
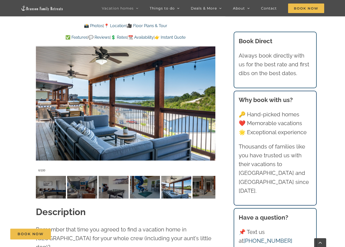
click at [210, 99] on div at bounding box center [205, 100] width 16 height 31
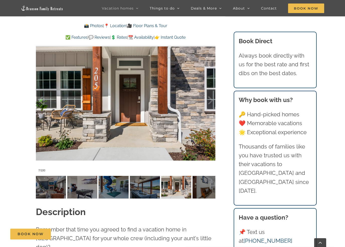
click at [210, 99] on div at bounding box center [205, 100] width 16 height 31
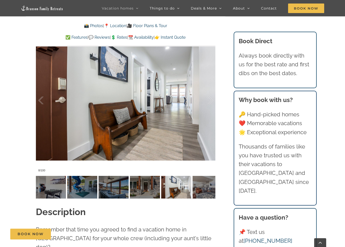
click at [210, 99] on div at bounding box center [205, 100] width 16 height 31
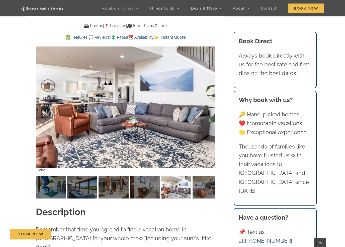
click at [210, 99] on div at bounding box center [205, 100] width 16 height 31
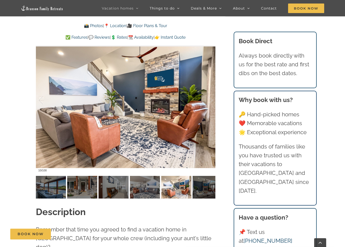
click at [210, 99] on div at bounding box center [205, 100] width 16 height 31
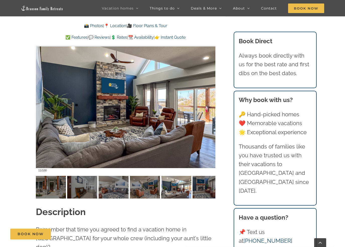
click at [210, 99] on div at bounding box center [205, 100] width 16 height 31
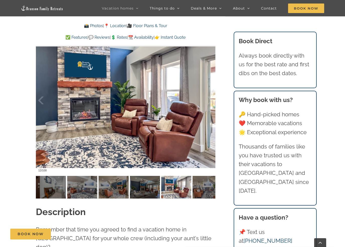
click at [210, 99] on div at bounding box center [205, 100] width 16 height 31
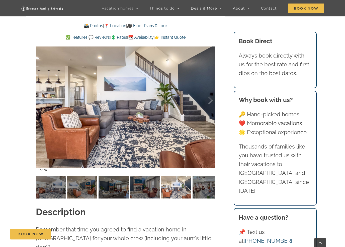
click at [210, 99] on div at bounding box center [205, 100] width 16 height 31
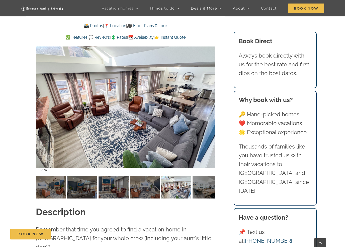
click at [210, 99] on div at bounding box center [205, 100] width 16 height 31
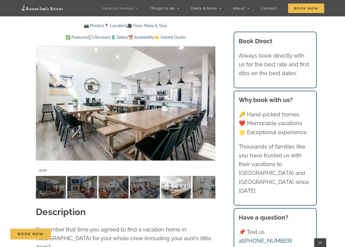
click at [210, 99] on div at bounding box center [205, 100] width 16 height 31
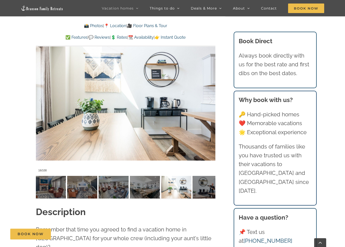
click at [210, 99] on div at bounding box center [205, 100] width 16 height 31
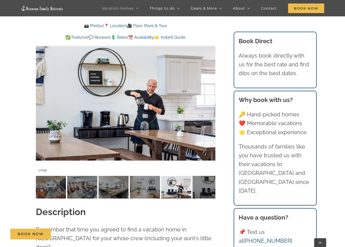
click at [210, 99] on div at bounding box center [205, 100] width 16 height 31
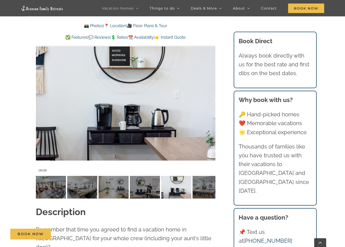
click at [210, 99] on div at bounding box center [205, 100] width 16 height 31
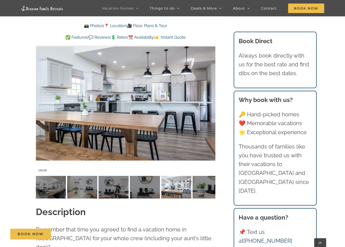
click at [210, 99] on div at bounding box center [205, 100] width 16 height 31
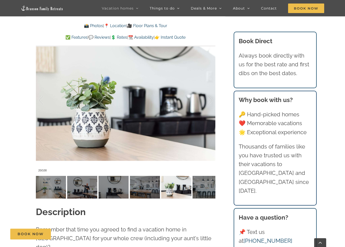
click at [210, 99] on div at bounding box center [205, 100] width 16 height 31
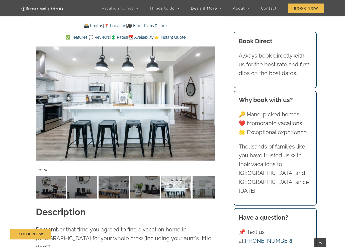
click at [210, 99] on div at bounding box center [205, 100] width 16 height 31
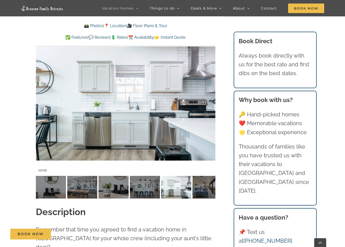
click at [210, 99] on div at bounding box center [205, 100] width 16 height 31
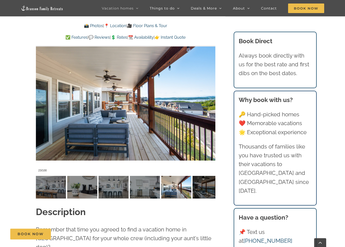
click at [210, 99] on div at bounding box center [205, 100] width 16 height 31
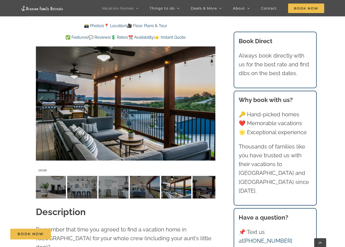
click at [210, 99] on div at bounding box center [205, 100] width 16 height 31
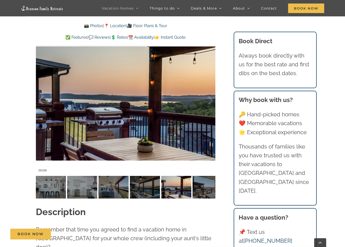
click at [210, 99] on div at bounding box center [205, 100] width 16 height 31
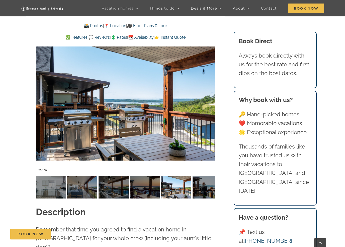
click at [210, 99] on div at bounding box center [205, 100] width 16 height 31
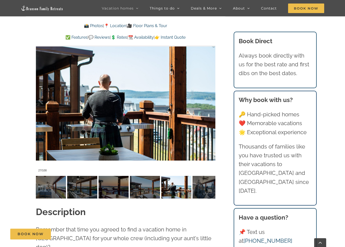
click at [210, 99] on div at bounding box center [205, 100] width 16 height 31
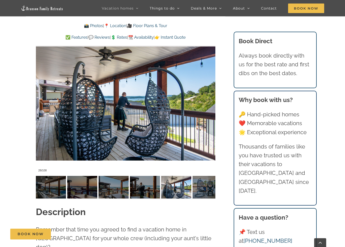
click at [210, 99] on div at bounding box center [205, 100] width 16 height 31
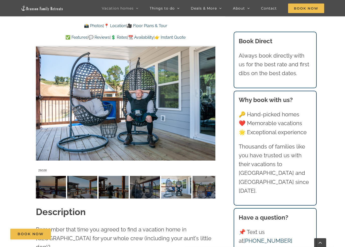
click at [210, 99] on div at bounding box center [205, 100] width 16 height 31
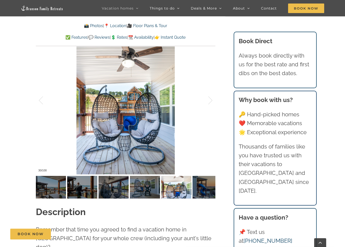
click at [210, 99] on div at bounding box center [205, 100] width 16 height 31
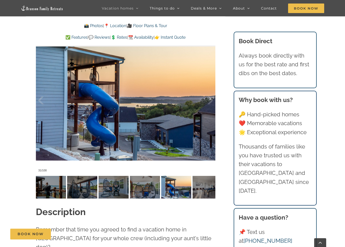
click at [210, 99] on div at bounding box center [205, 100] width 16 height 31
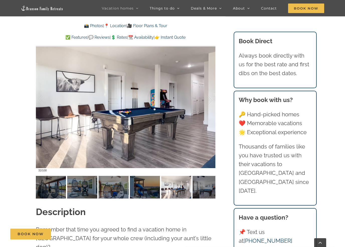
click at [210, 99] on div at bounding box center [205, 100] width 16 height 31
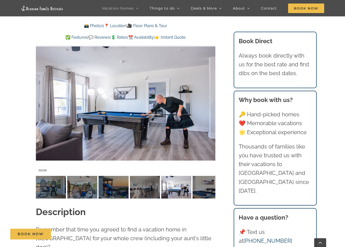
click at [210, 99] on div at bounding box center [205, 100] width 16 height 31
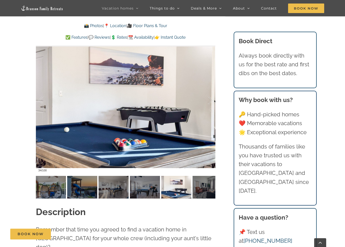
click at [210, 99] on div at bounding box center [205, 100] width 16 height 31
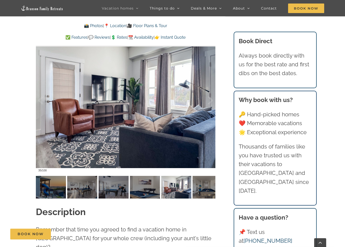
click at [210, 99] on div at bounding box center [205, 100] width 16 height 31
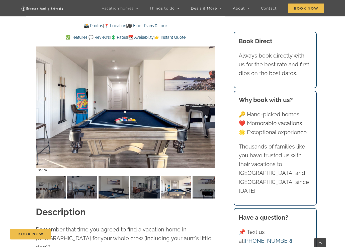
click at [210, 99] on div at bounding box center [205, 100] width 16 height 31
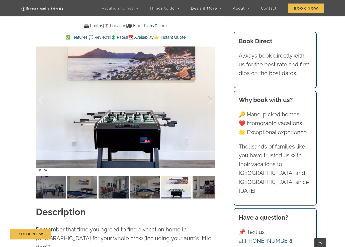
click at [210, 99] on div at bounding box center [205, 100] width 16 height 31
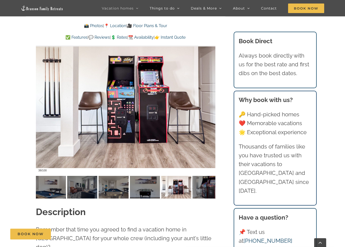
click at [210, 99] on div at bounding box center [205, 100] width 16 height 31
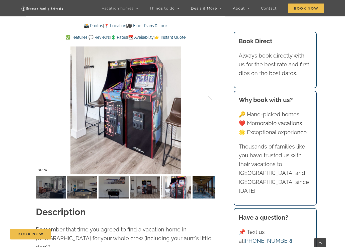
click at [210, 99] on div at bounding box center [205, 100] width 16 height 31
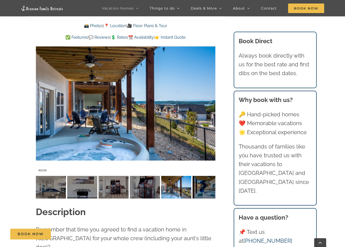
click at [210, 99] on div at bounding box center [205, 100] width 16 height 31
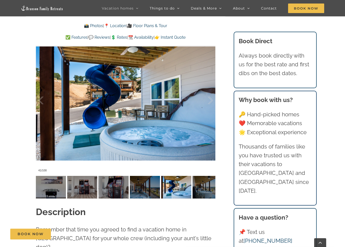
click at [210, 99] on div at bounding box center [205, 100] width 16 height 31
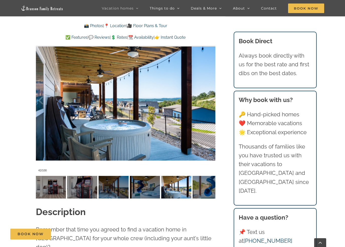
click at [210, 99] on div at bounding box center [205, 100] width 16 height 31
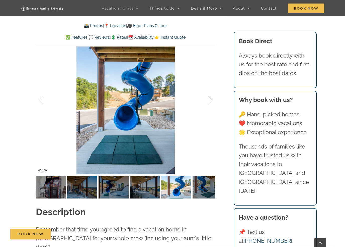
click at [210, 99] on div at bounding box center [205, 100] width 16 height 31
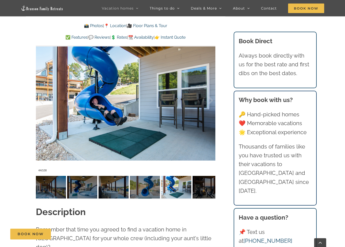
click at [210, 99] on div at bounding box center [205, 100] width 16 height 31
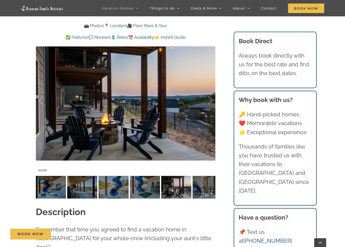
click at [210, 99] on div at bounding box center [205, 100] width 16 height 31
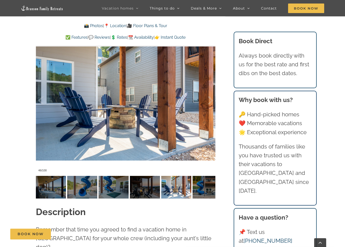
click at [210, 98] on div at bounding box center [205, 100] width 16 height 31
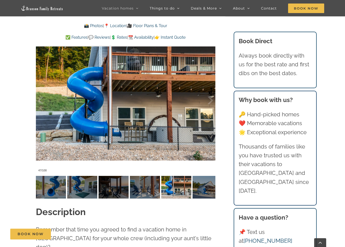
click at [210, 98] on div at bounding box center [205, 100] width 16 height 31
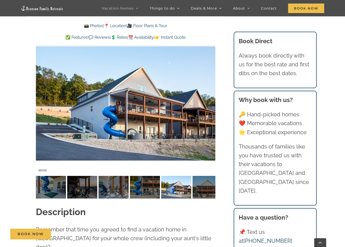
click at [209, 98] on div at bounding box center [205, 100] width 16 height 31
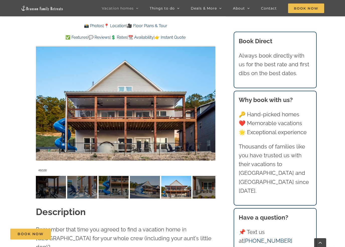
click at [209, 98] on div at bounding box center [205, 100] width 16 height 31
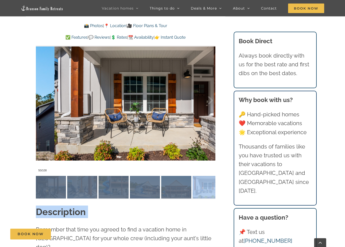
click at [209, 98] on div at bounding box center [205, 100] width 16 height 31
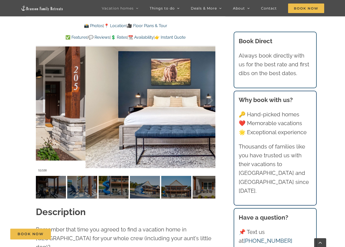
click at [209, 98] on div at bounding box center [205, 100] width 16 height 31
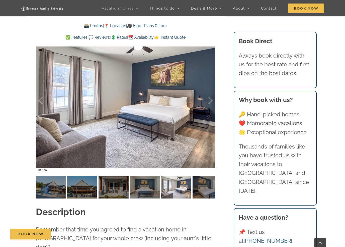
click at [209, 98] on div at bounding box center [205, 100] width 16 height 31
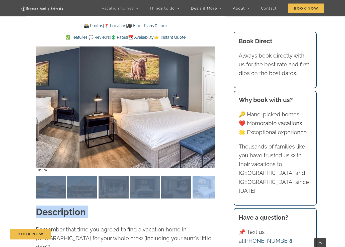
click at [209, 98] on div at bounding box center [205, 100] width 16 height 31
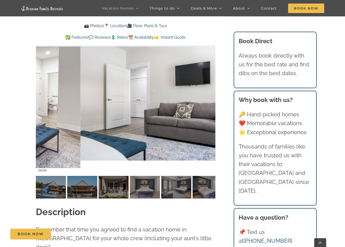
click at [209, 98] on div at bounding box center [205, 100] width 16 height 31
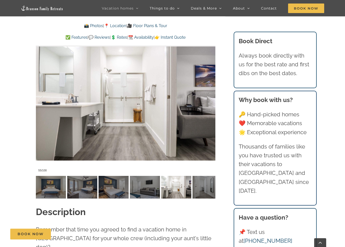
click at [209, 98] on div at bounding box center [205, 100] width 16 height 31
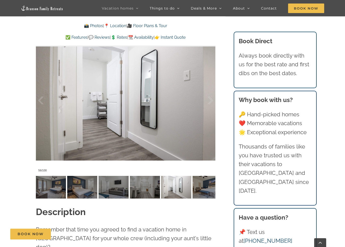
click at [209, 98] on div at bounding box center [205, 100] width 16 height 31
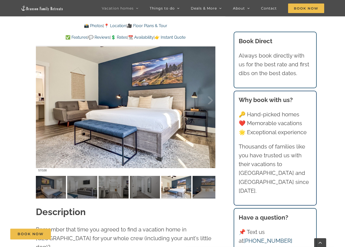
click at [209, 98] on div at bounding box center [205, 100] width 16 height 31
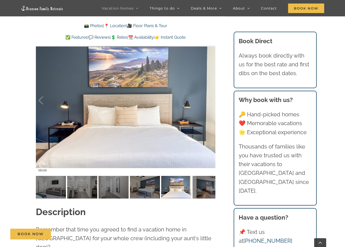
click at [209, 98] on div at bounding box center [205, 100] width 16 height 31
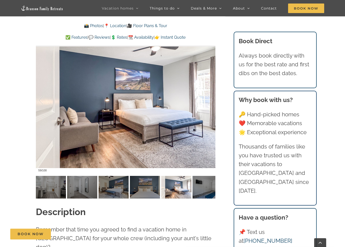
click at [209, 98] on div at bounding box center [205, 100] width 16 height 31
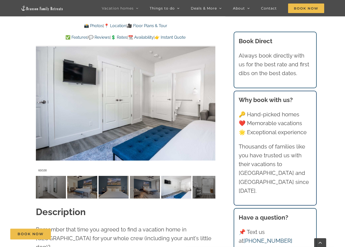
click at [209, 98] on div at bounding box center [205, 100] width 16 height 31
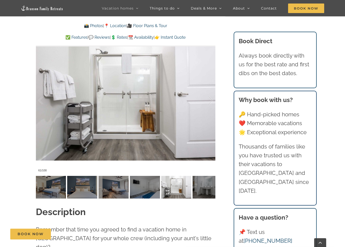
click at [209, 98] on div at bounding box center [205, 100] width 16 height 31
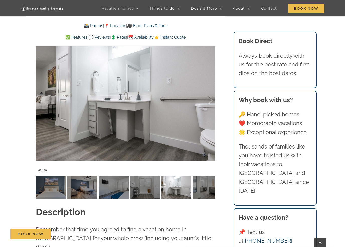
click at [209, 98] on div at bounding box center [205, 100] width 16 height 31
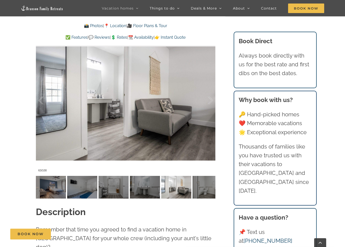
click at [209, 98] on div at bounding box center [205, 100] width 16 height 31
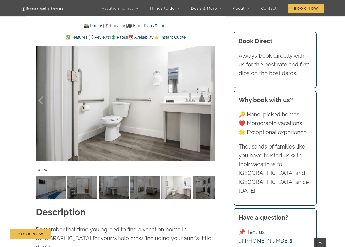
click at [209, 98] on div at bounding box center [205, 100] width 16 height 31
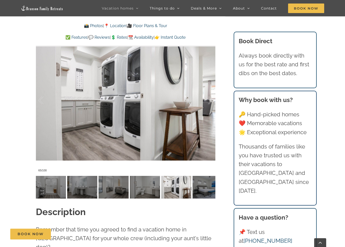
click at [209, 98] on div at bounding box center [205, 100] width 16 height 31
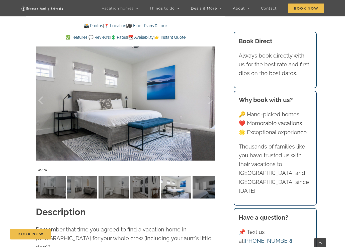
click at [209, 98] on div at bounding box center [205, 100] width 16 height 31
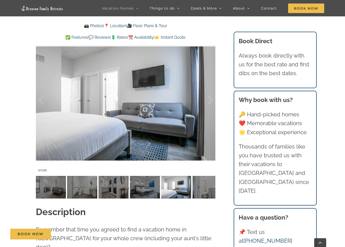
click at [209, 98] on div at bounding box center [205, 100] width 16 height 31
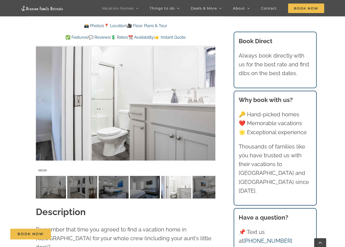
click at [209, 98] on div at bounding box center [205, 100] width 16 height 31
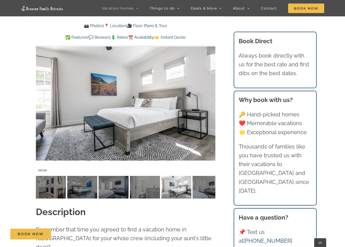
click at [209, 98] on div at bounding box center [205, 100] width 16 height 31
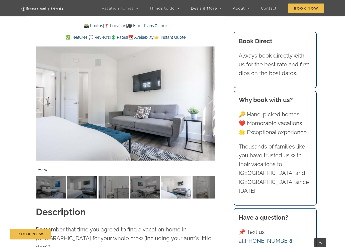
click at [209, 98] on div at bounding box center [205, 100] width 16 height 31
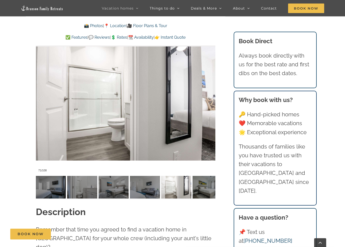
click at [209, 98] on div at bounding box center [205, 100] width 16 height 31
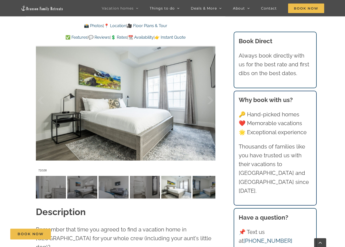
click at [209, 98] on div at bounding box center [205, 100] width 16 height 31
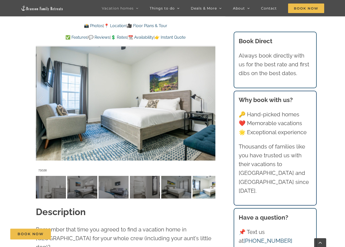
click at [209, 98] on div at bounding box center [205, 100] width 16 height 31
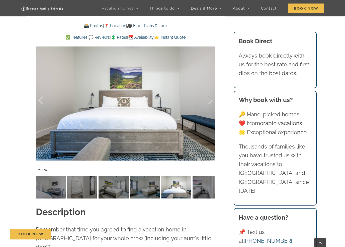
click at [209, 98] on div at bounding box center [205, 100] width 16 height 31
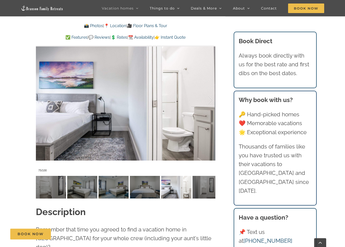
click at [209, 98] on div at bounding box center [205, 100] width 16 height 31
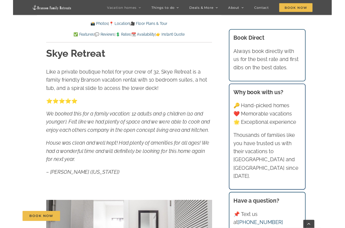
scroll to position [251, 0]
